Goal: Task Accomplishment & Management: Manage account settings

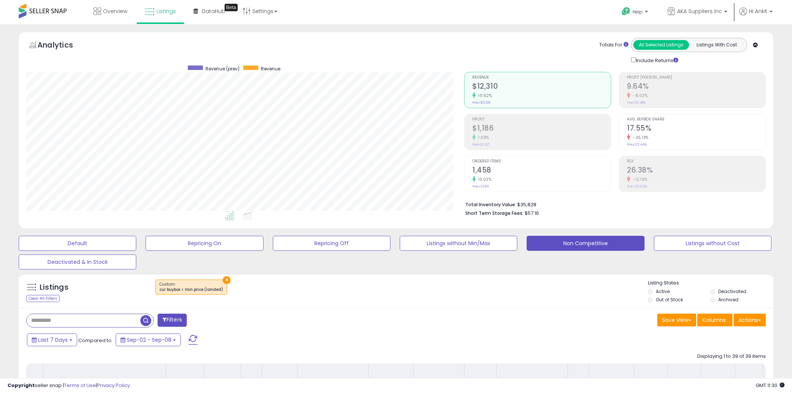
select select "**"
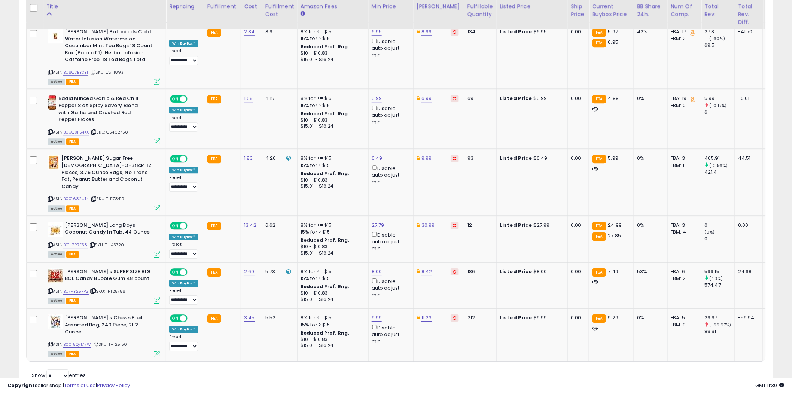
scroll to position [154, 438]
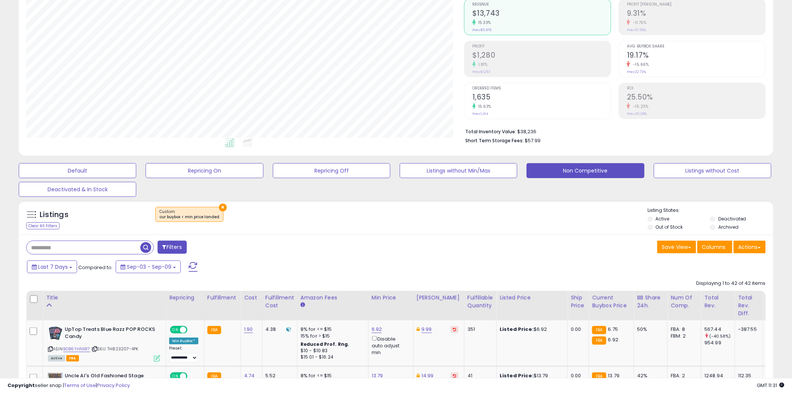
scroll to position [154, 438]
click at [205, 167] on button "Repricing On" at bounding box center [205, 170] width 118 height 15
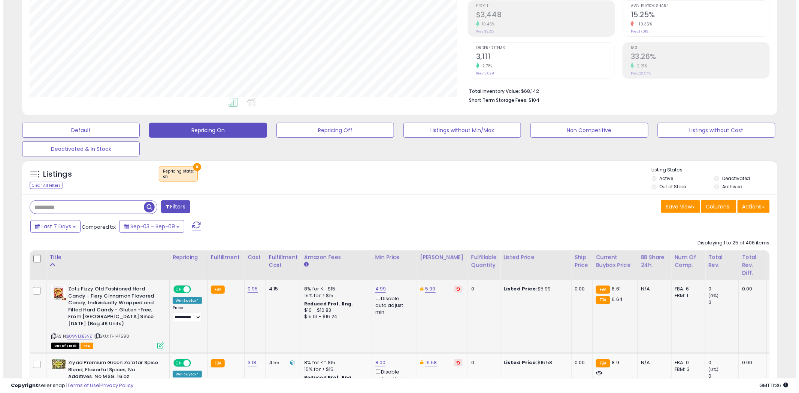
scroll to position [65, 0]
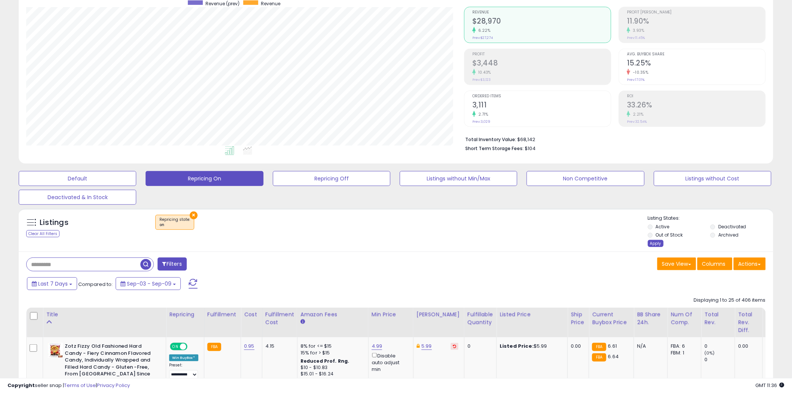
click at [656, 243] on div "Apply" at bounding box center [656, 243] width 16 height 7
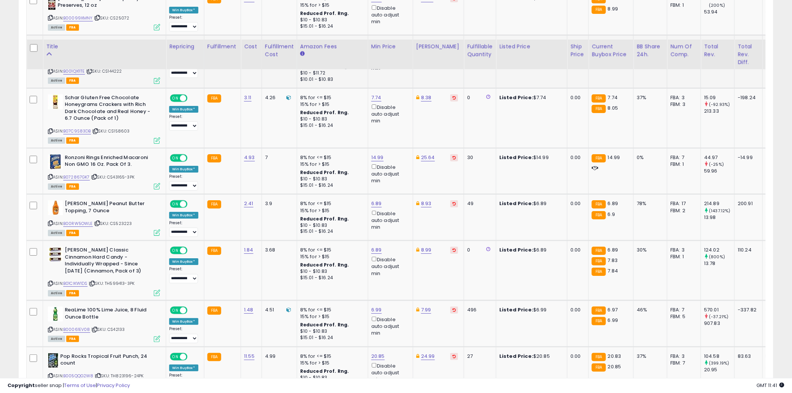
scroll to position [1286, 0]
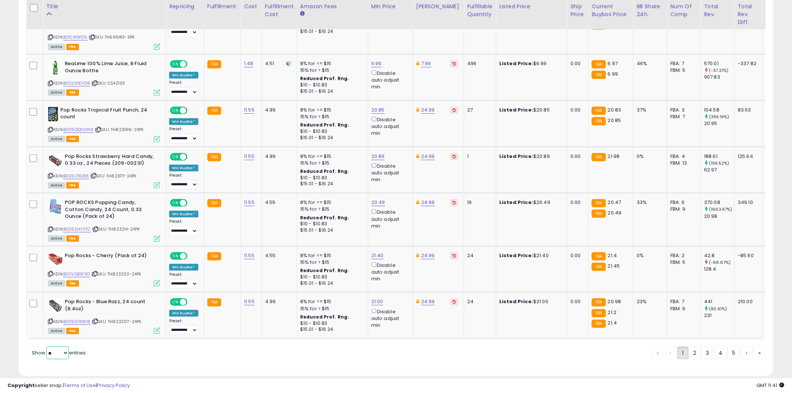
click at [67, 347] on select "** **" at bounding box center [57, 353] width 22 height 13
click at [47, 347] on select "** **" at bounding box center [57, 353] width 22 height 13
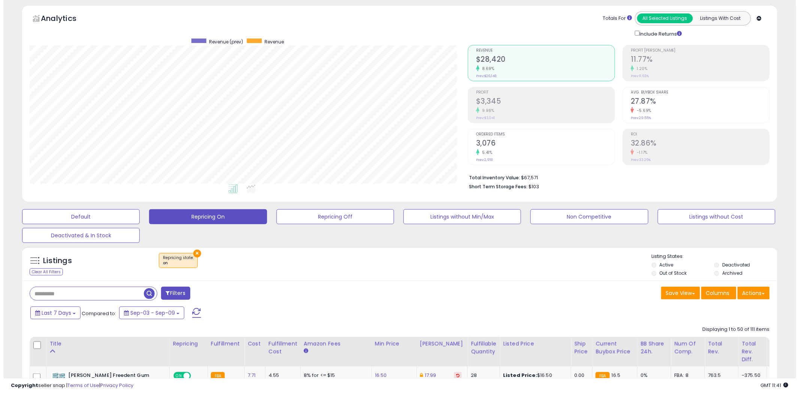
scroll to position [0, 0]
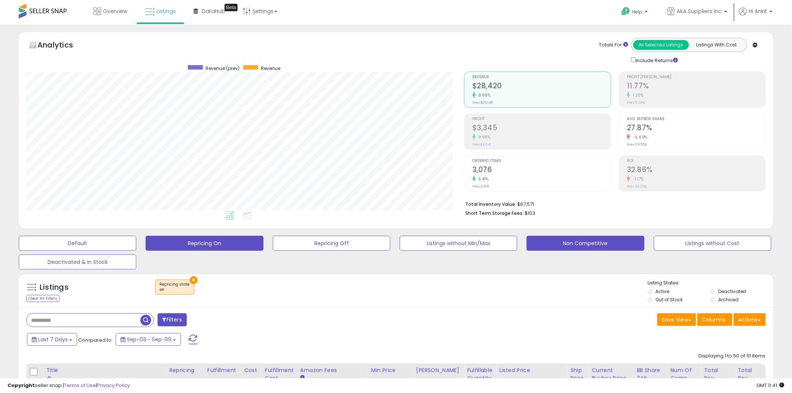
click at [587, 242] on button "Non Competitive" at bounding box center [586, 243] width 118 height 15
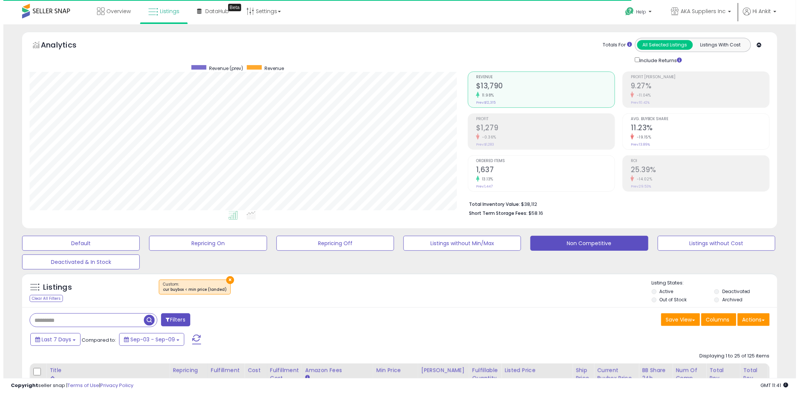
scroll to position [154, 438]
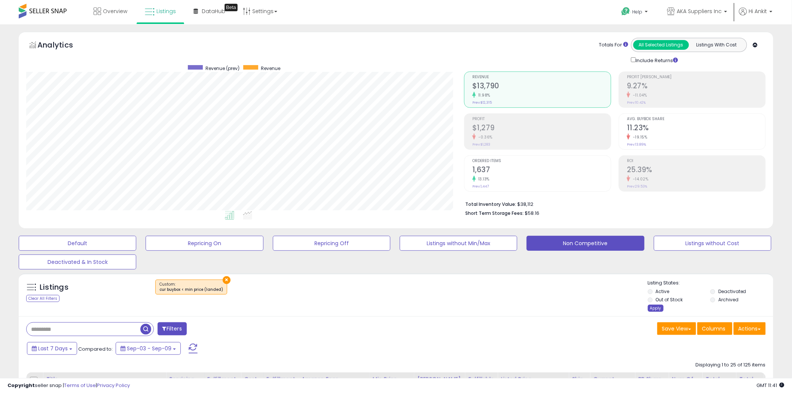
click at [651, 306] on div "Apply" at bounding box center [656, 308] width 16 height 7
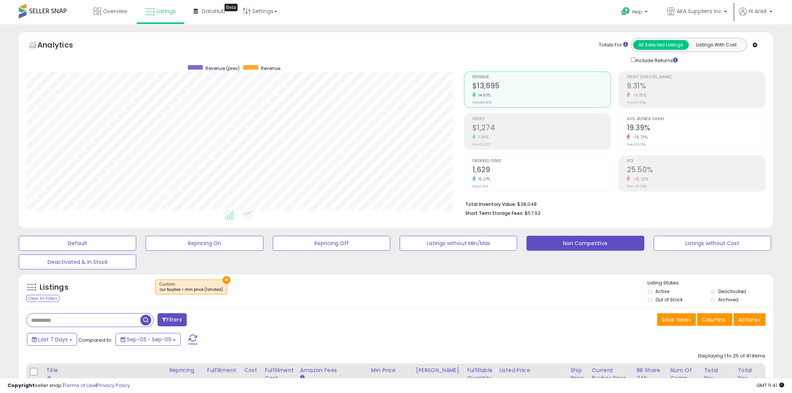
scroll to position [0, 0]
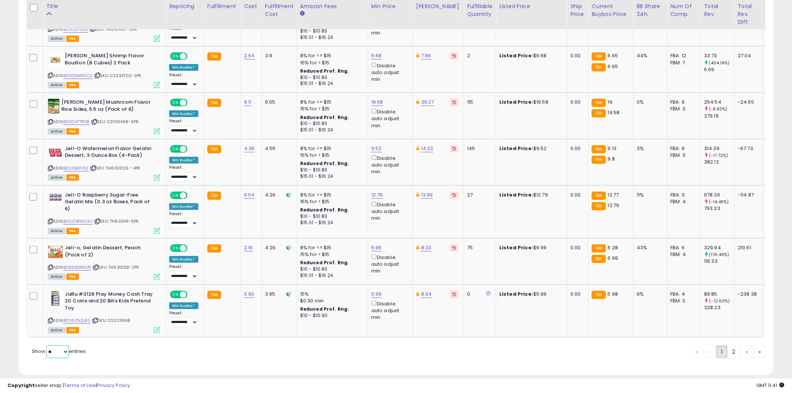
click at [66, 346] on select "** **" at bounding box center [57, 352] width 22 height 13
select select "**"
click at [47, 346] on select "** **" at bounding box center [57, 352] width 22 height 13
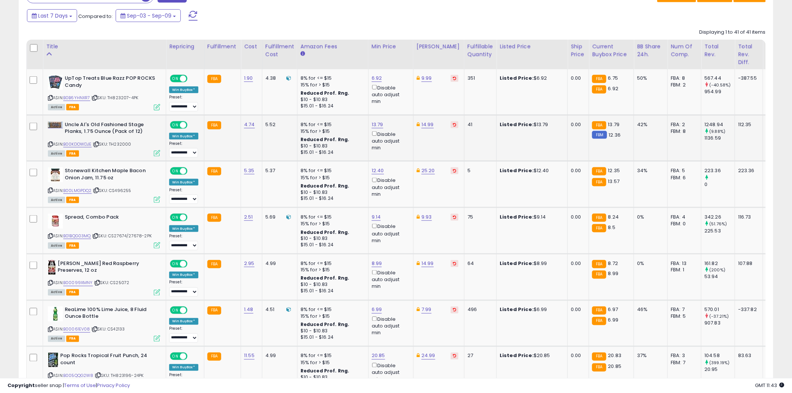
scroll to position [332, 0]
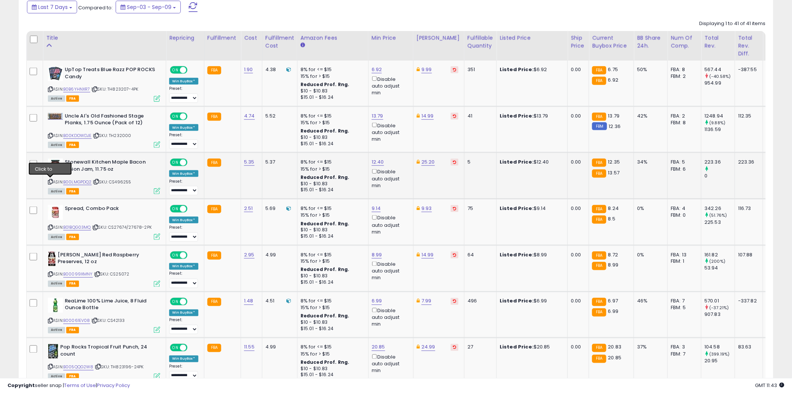
click at [51, 180] on icon at bounding box center [50, 182] width 5 height 4
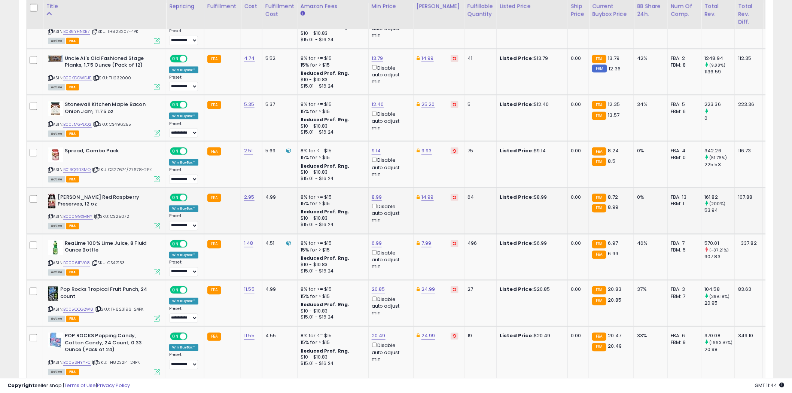
scroll to position [416, 0]
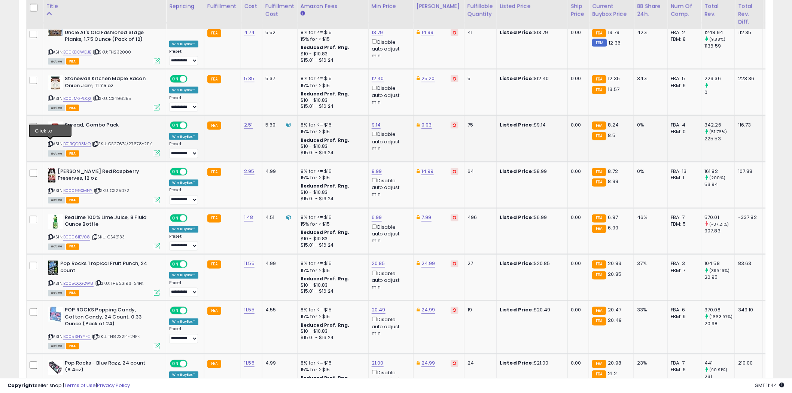
click at [51, 144] on icon at bounding box center [50, 144] width 5 height 4
click at [51, 189] on icon at bounding box center [50, 191] width 5 height 4
click at [51, 236] on icon at bounding box center [50, 237] width 5 height 4
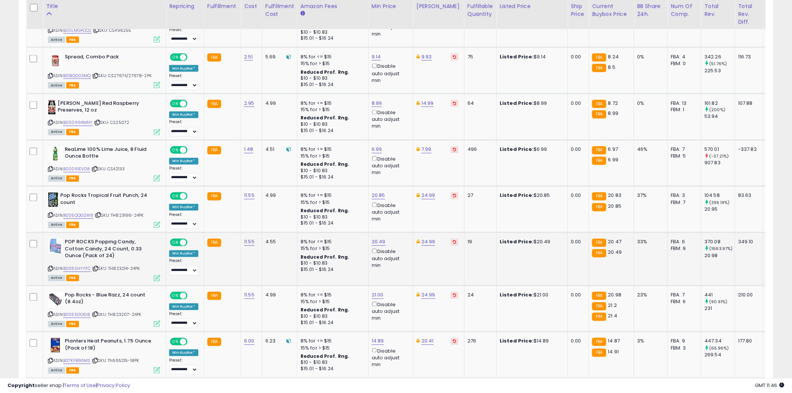
scroll to position [499, 0]
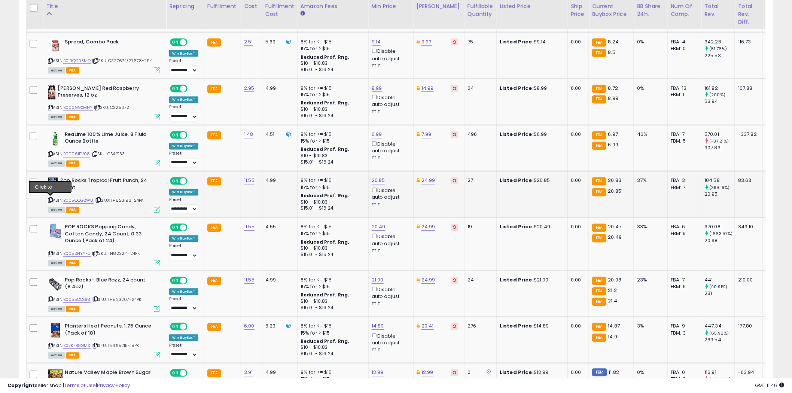
click at [50, 199] on icon at bounding box center [50, 200] width 5 height 4
click at [51, 253] on icon at bounding box center [50, 254] width 5 height 4
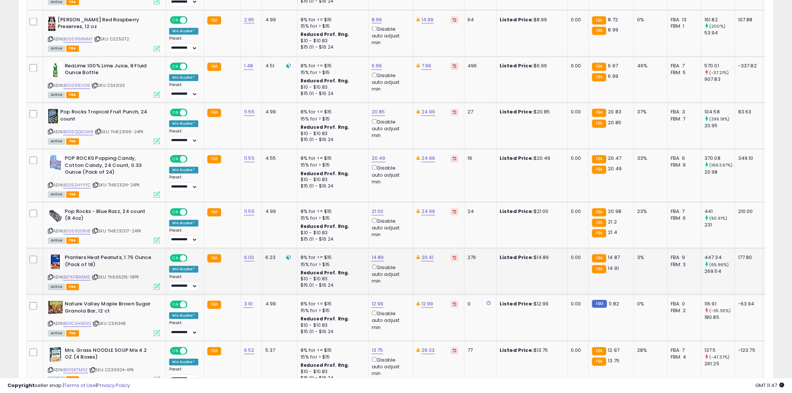
scroll to position [582, 0]
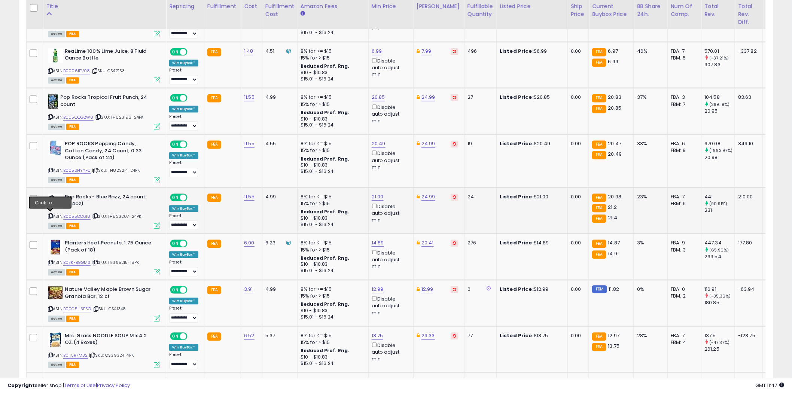
click at [51, 215] on icon at bounding box center [50, 217] width 5 height 4
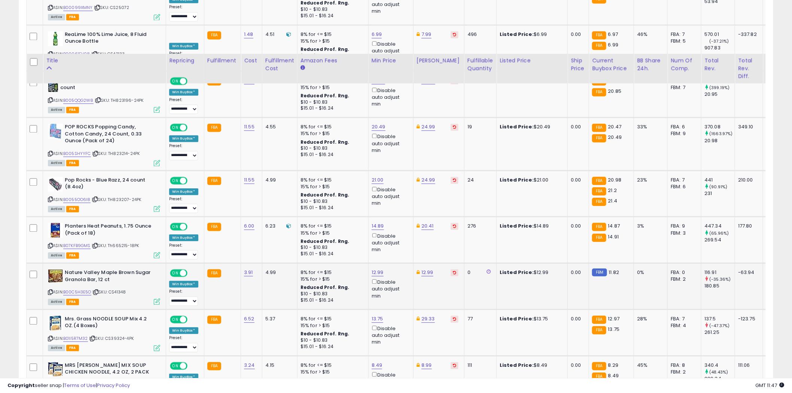
scroll to position [665, 0]
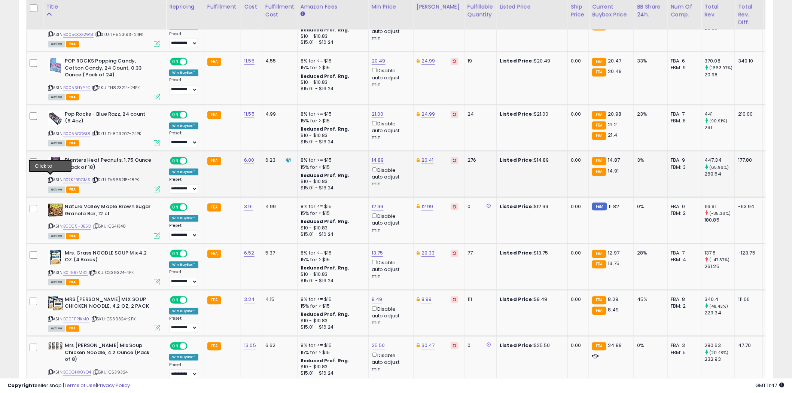
click at [50, 178] on icon at bounding box center [50, 180] width 5 height 4
click at [380, 158] on link "14.89" at bounding box center [378, 160] width 12 height 7
type input "*****"
click at [399, 134] on icon "submit" at bounding box center [397, 132] width 4 height 4
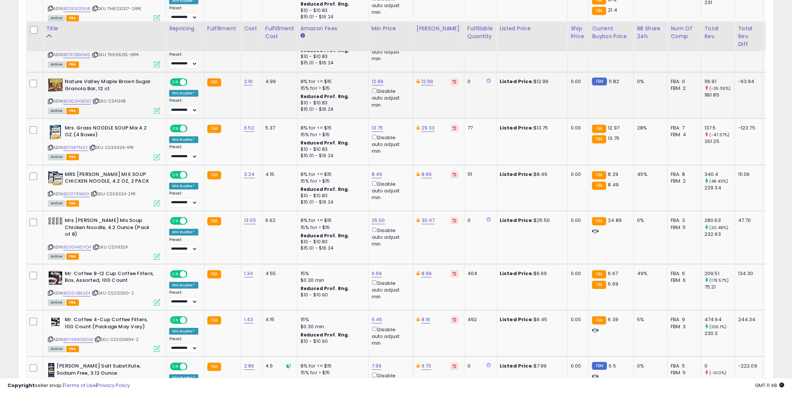
scroll to position [832, 0]
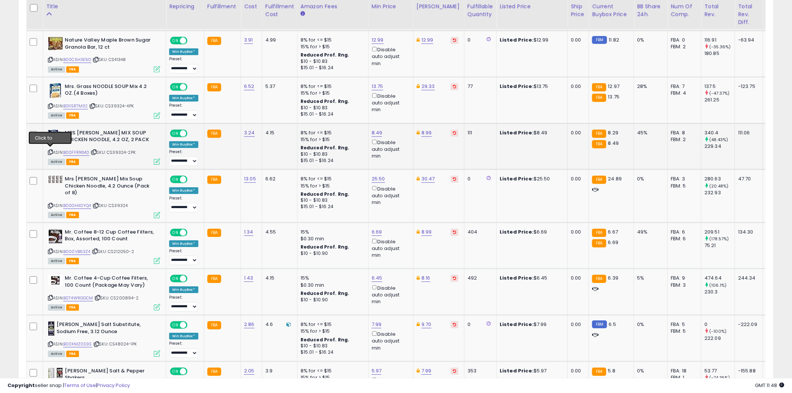
click at [51, 151] on icon at bounding box center [50, 152] width 5 height 4
click at [49, 204] on icon at bounding box center [50, 206] width 5 height 4
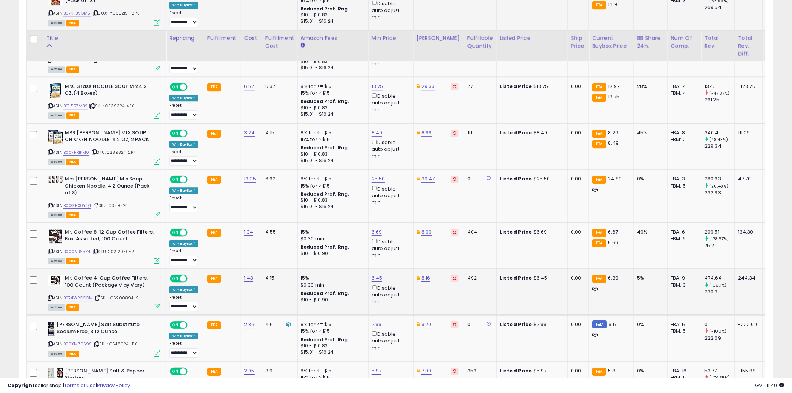
scroll to position [873, 0]
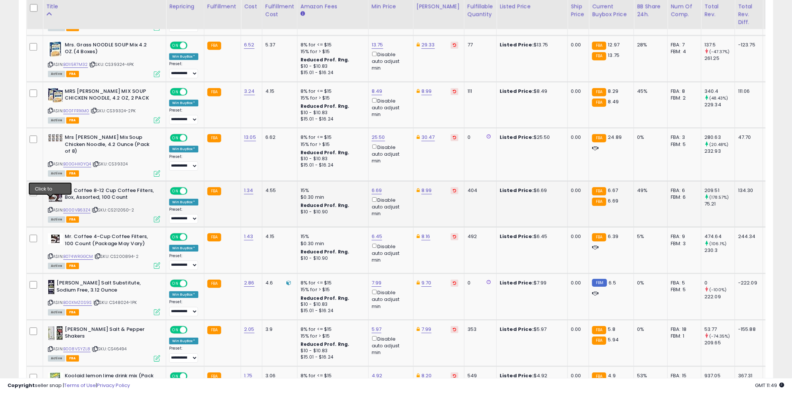
click at [50, 208] on icon at bounding box center [50, 210] width 5 height 4
click at [51, 254] on icon at bounding box center [50, 256] width 5 height 4
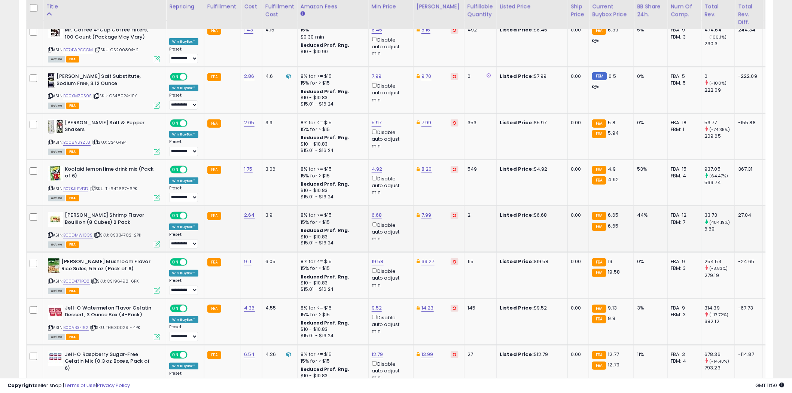
scroll to position [1081, 0]
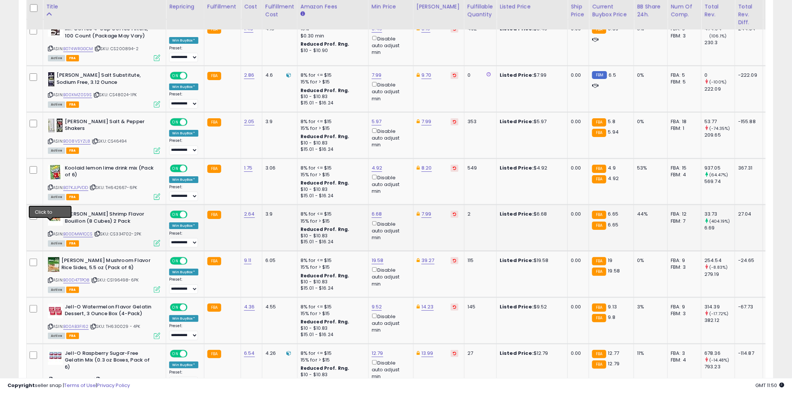
click at [50, 232] on icon at bounding box center [50, 234] width 5 height 4
click at [50, 278] on icon at bounding box center [50, 280] width 5 height 4
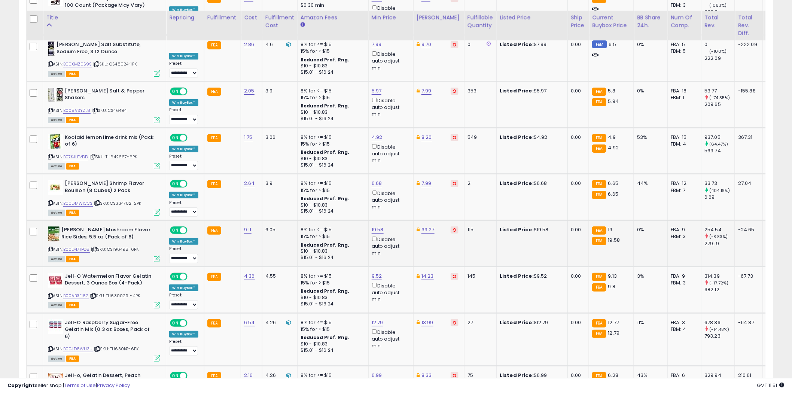
scroll to position [1123, 0]
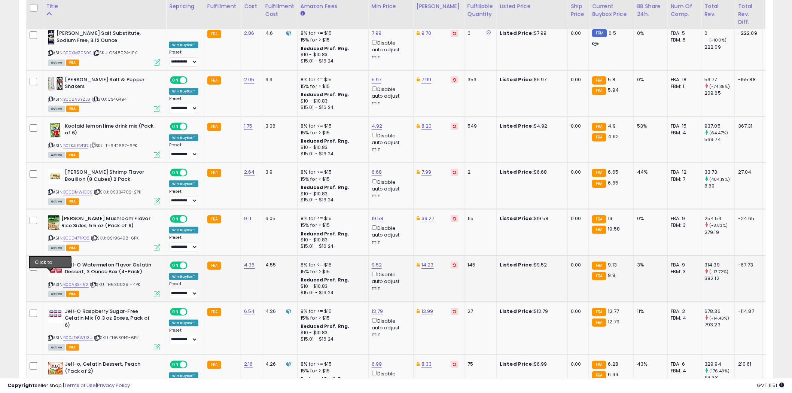
click at [51, 283] on icon at bounding box center [50, 285] width 5 height 4
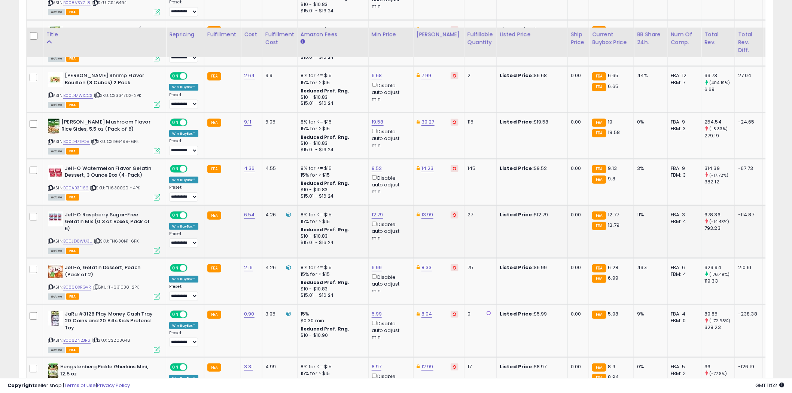
scroll to position [1248, 0]
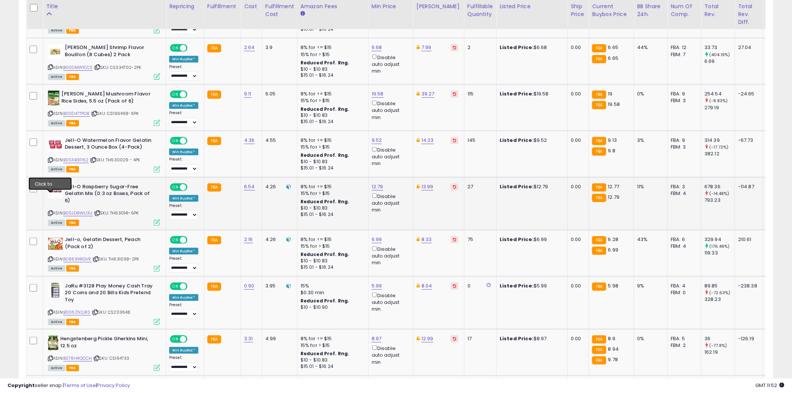
click at [50, 211] on icon at bounding box center [50, 213] width 5 height 4
click at [51, 257] on icon at bounding box center [50, 259] width 5 height 4
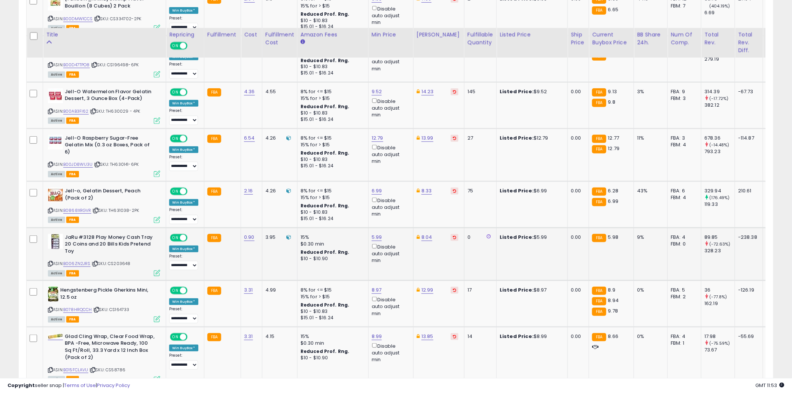
scroll to position [1373, 0]
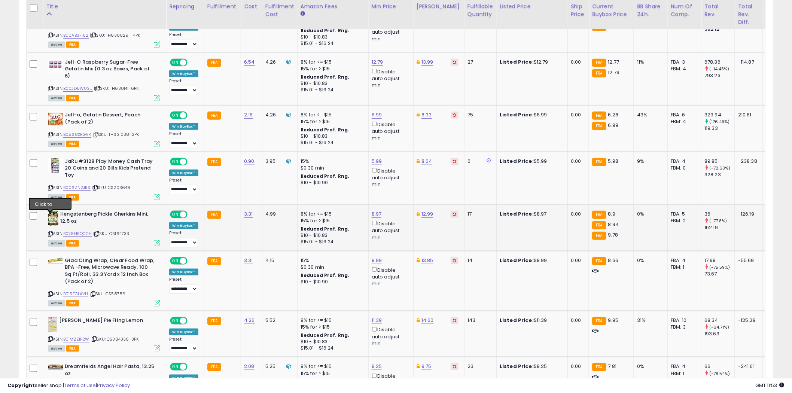
click at [50, 232] on icon at bounding box center [50, 234] width 5 height 4
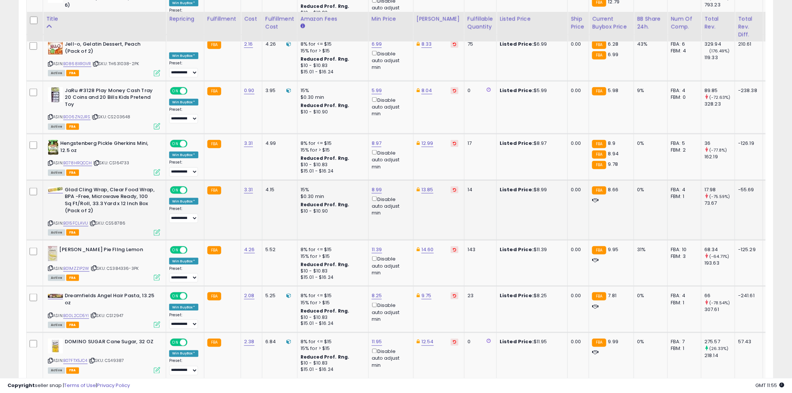
scroll to position [1456, 0]
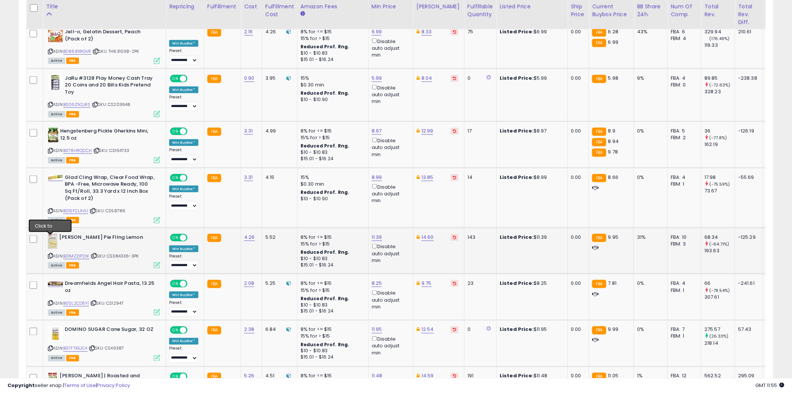
click at [51, 254] on icon at bounding box center [50, 256] width 5 height 4
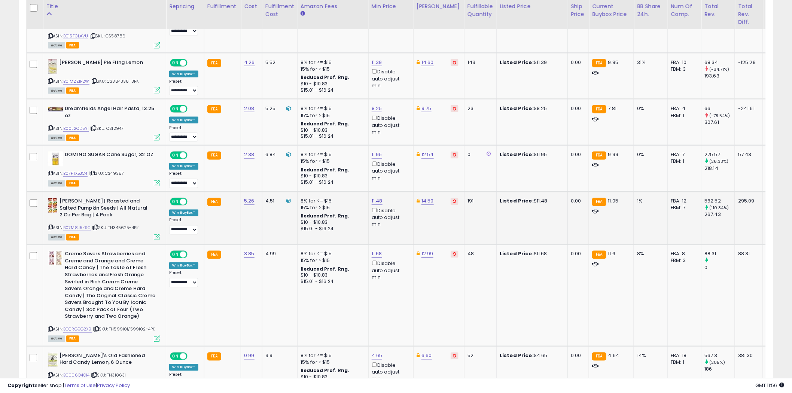
scroll to position [1622, 0]
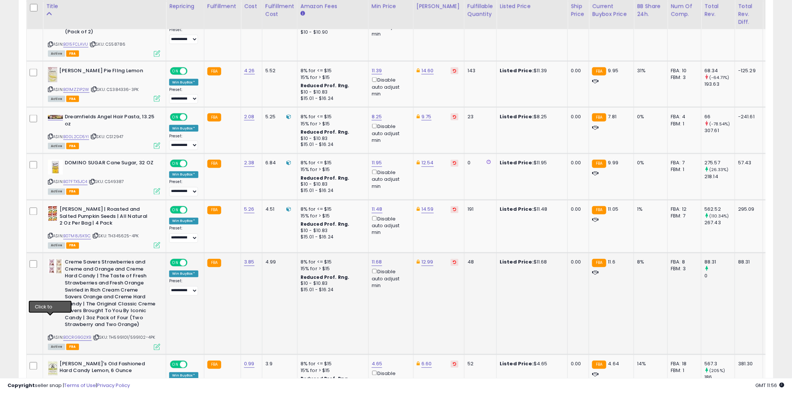
click at [51, 336] on icon at bounding box center [50, 338] width 5 height 4
click at [378, 259] on link "11.68" at bounding box center [377, 262] width 10 height 7
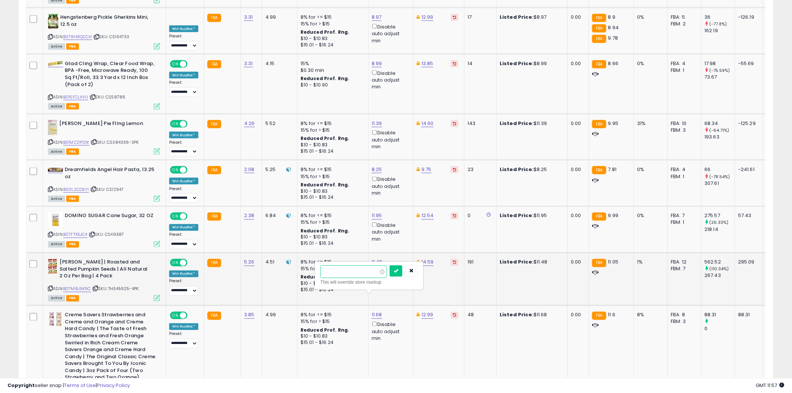
scroll to position [1539, 0]
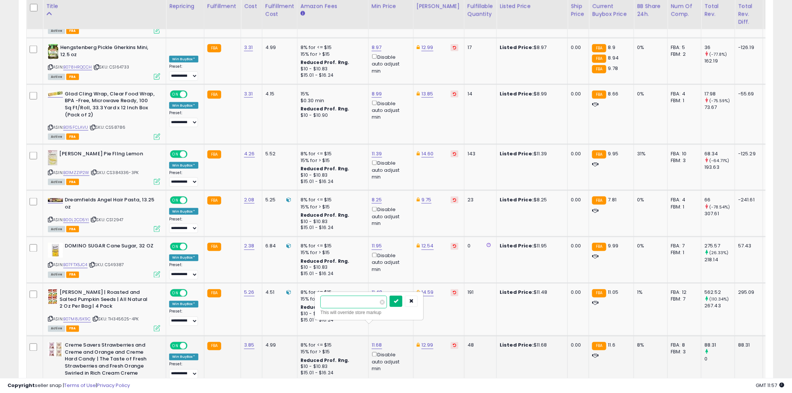
type input "*****"
click at [398, 301] on icon "submit" at bounding box center [396, 301] width 4 height 4
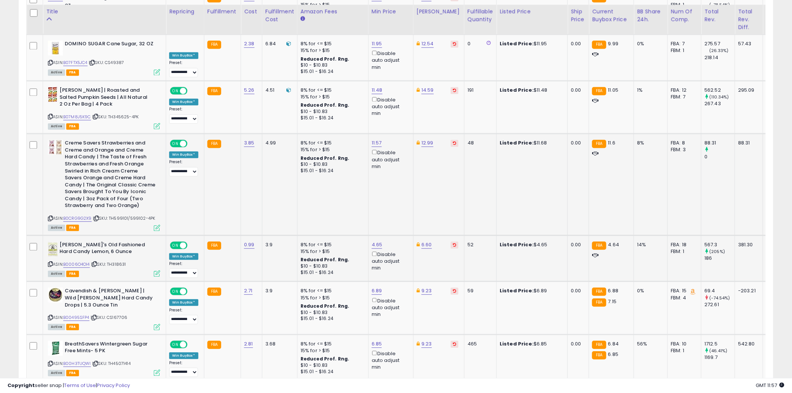
scroll to position [1747, 0]
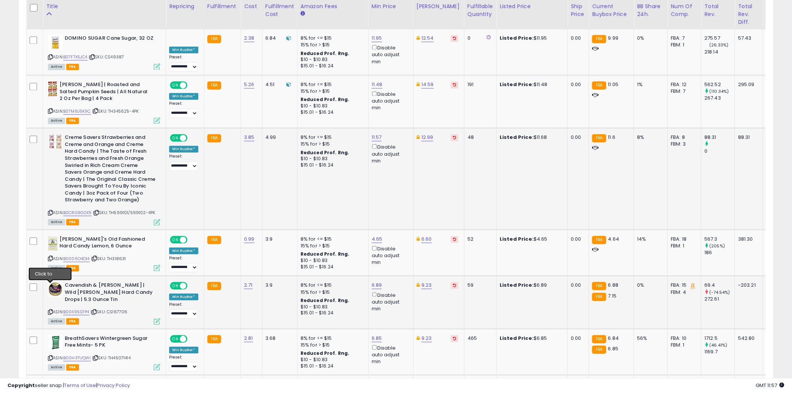
click at [50, 310] on icon at bounding box center [50, 312] width 5 height 4
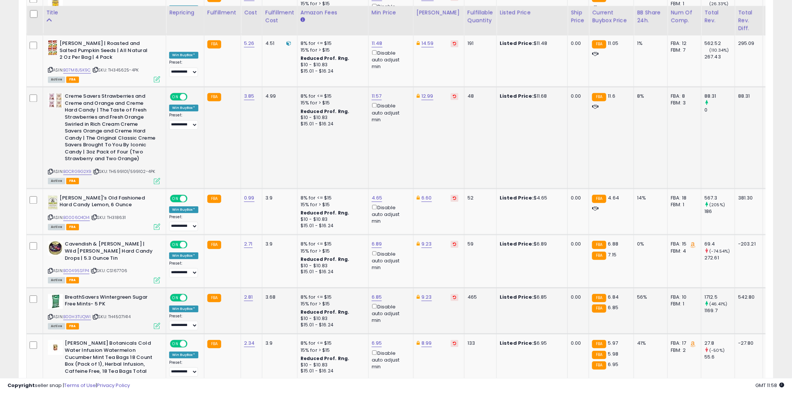
scroll to position [1830, 0]
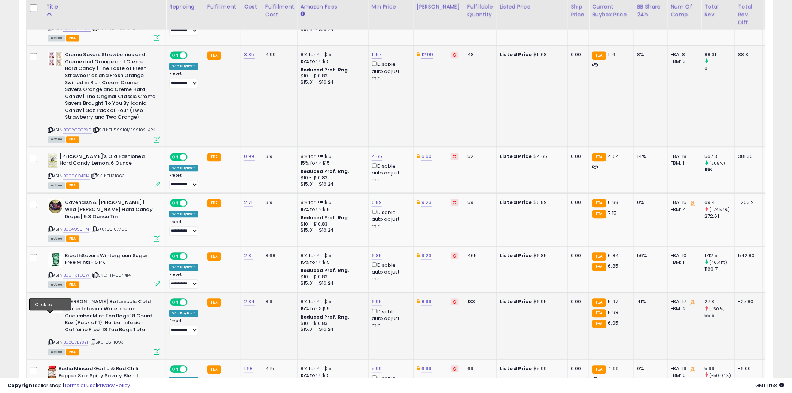
click at [50, 340] on icon at bounding box center [50, 342] width 5 height 4
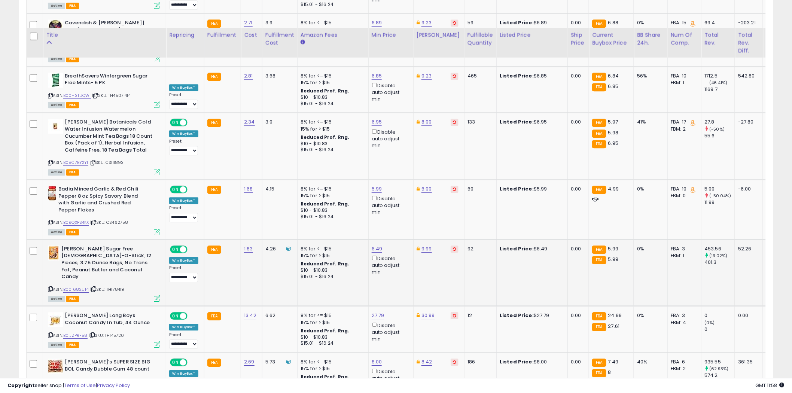
scroll to position [2038, 0]
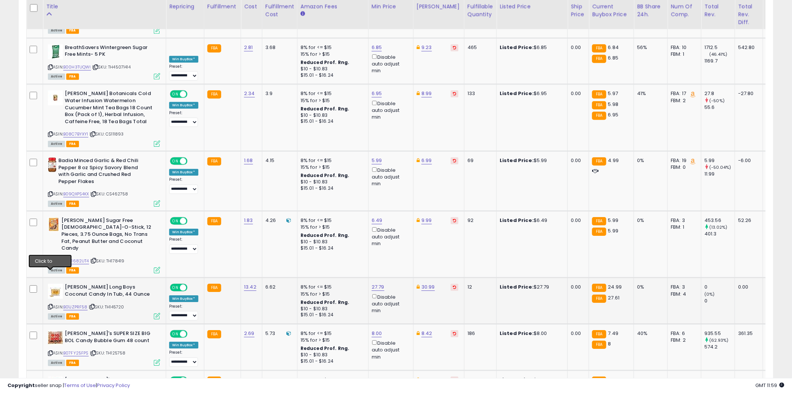
click at [50, 305] on icon at bounding box center [50, 307] width 5 height 4
click at [78, 304] on link "B01JZPRF58" at bounding box center [75, 307] width 24 height 6
click at [380, 283] on link "27.79" at bounding box center [378, 286] width 13 height 7
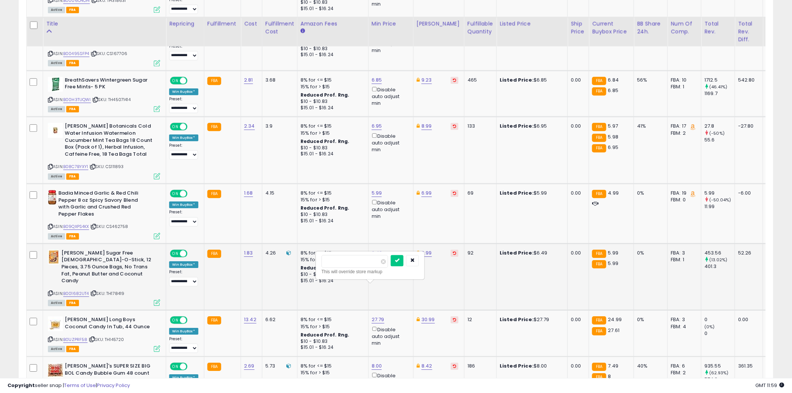
scroll to position [1997, 0]
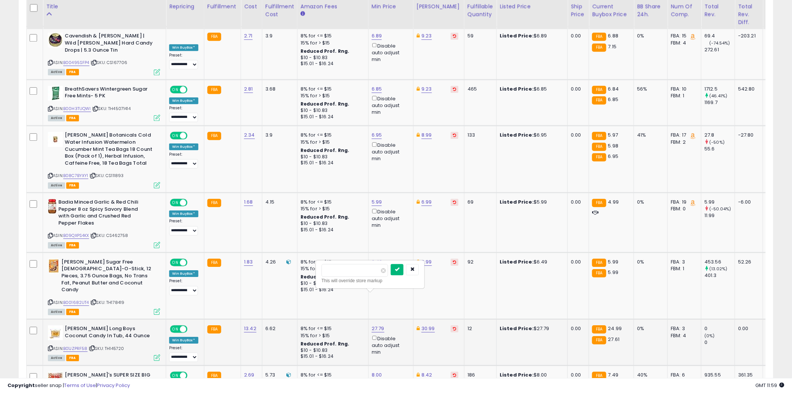
type input "*****"
click at [404, 268] on button "submit" at bounding box center [397, 269] width 13 height 11
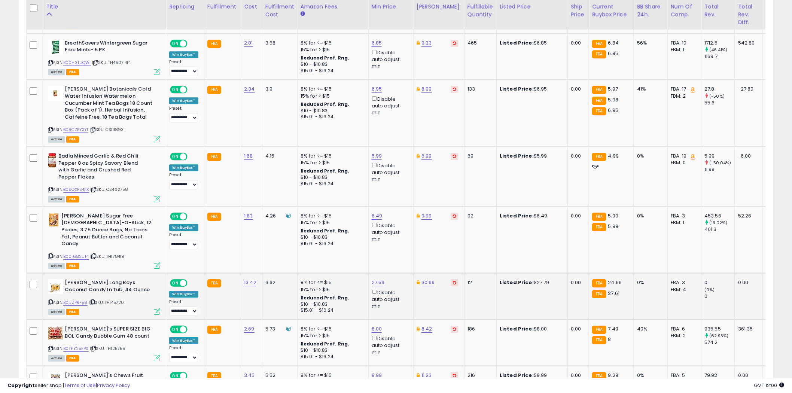
scroll to position [2093, 0]
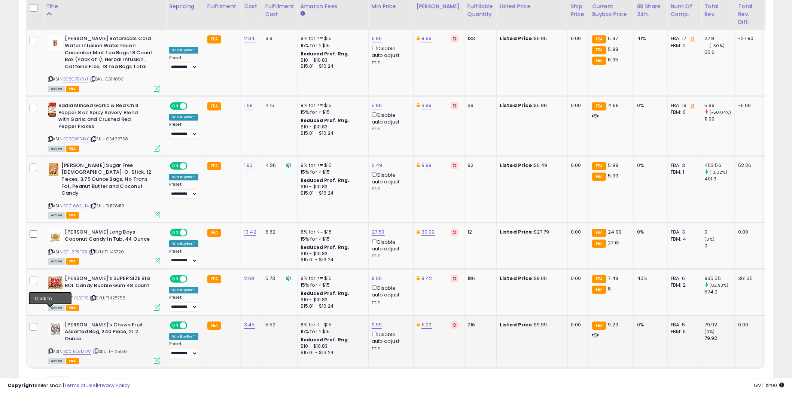
click at [51, 349] on icon at bounding box center [50, 351] width 5 height 4
